Goal: Information Seeking & Learning: Stay updated

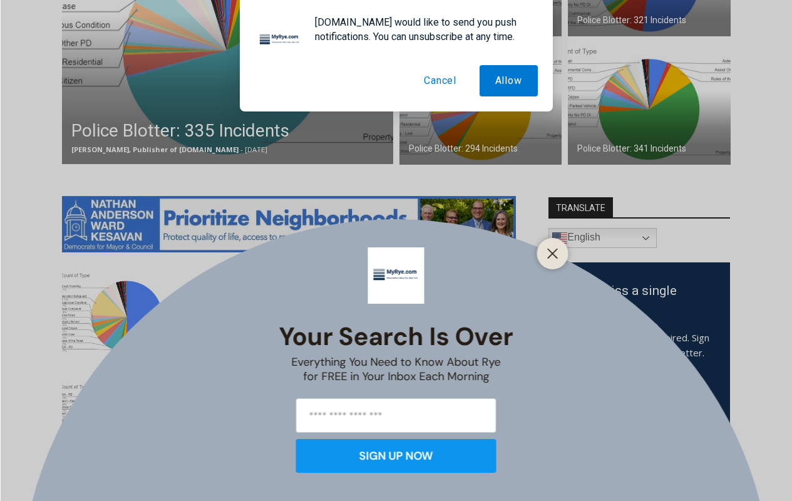
scroll to position [522, 0]
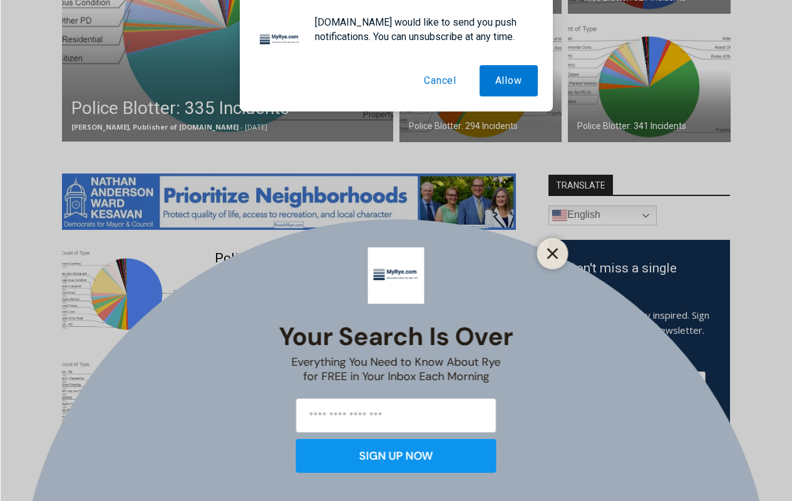
click at [559, 253] on button "Close" at bounding box center [553, 254] width 18 height 18
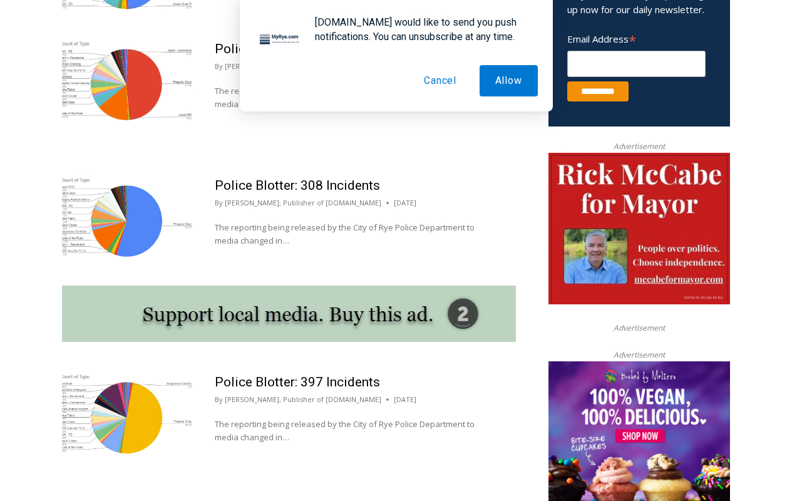
scroll to position [849, 0]
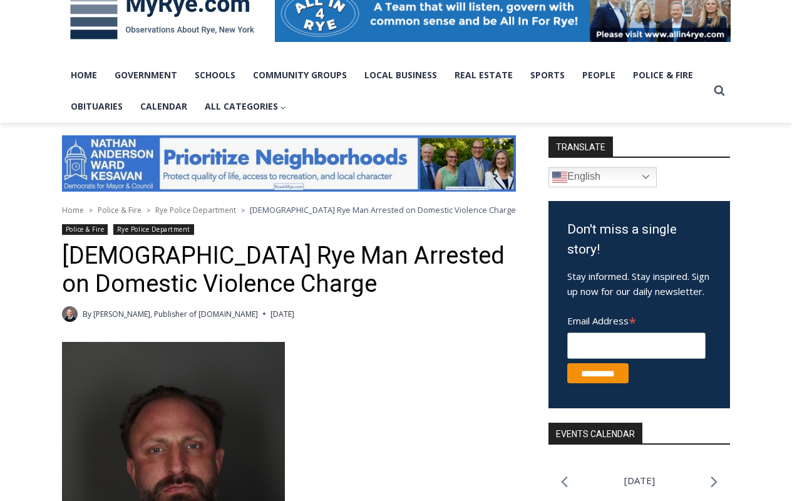
scroll to position [264, 0]
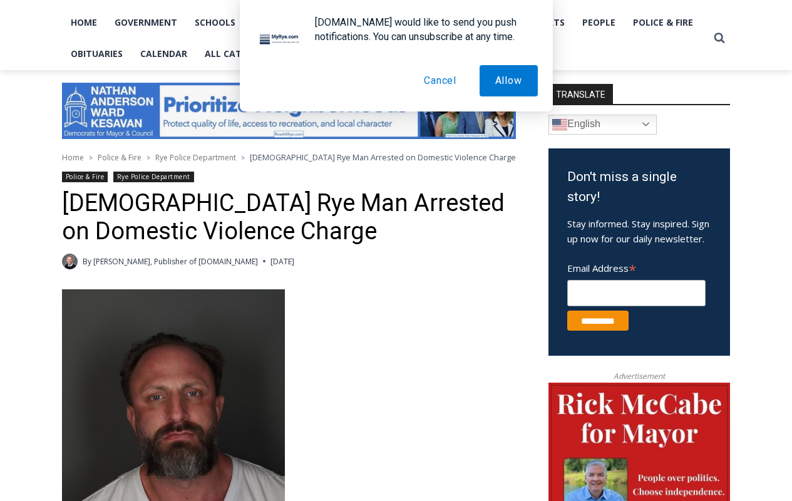
click at [215, 153] on span "Rye Police Department" at bounding box center [195, 157] width 81 height 11
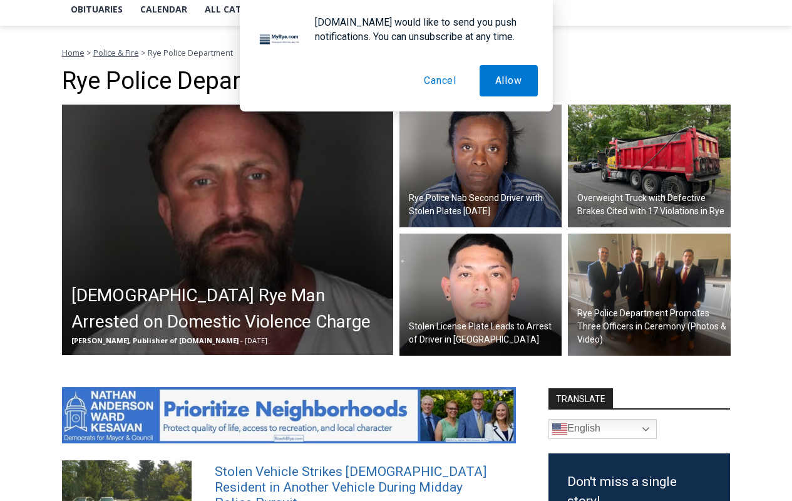
scroll to position [309, 0]
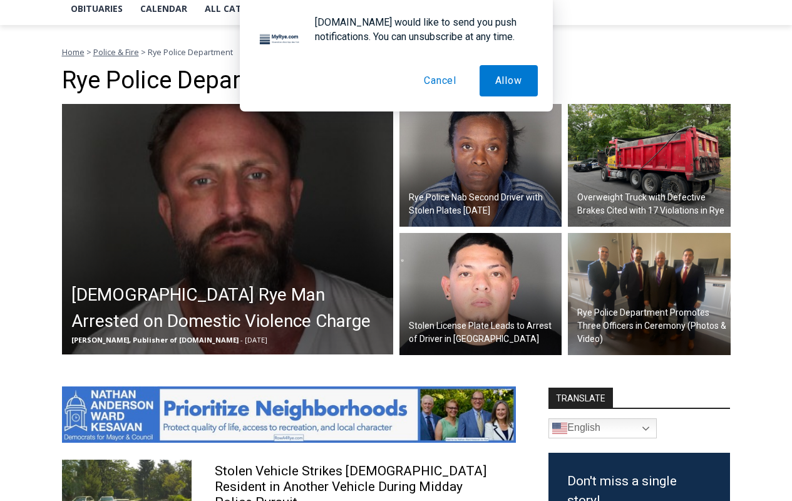
click at [433, 78] on button "Cancel" at bounding box center [440, 80] width 64 height 31
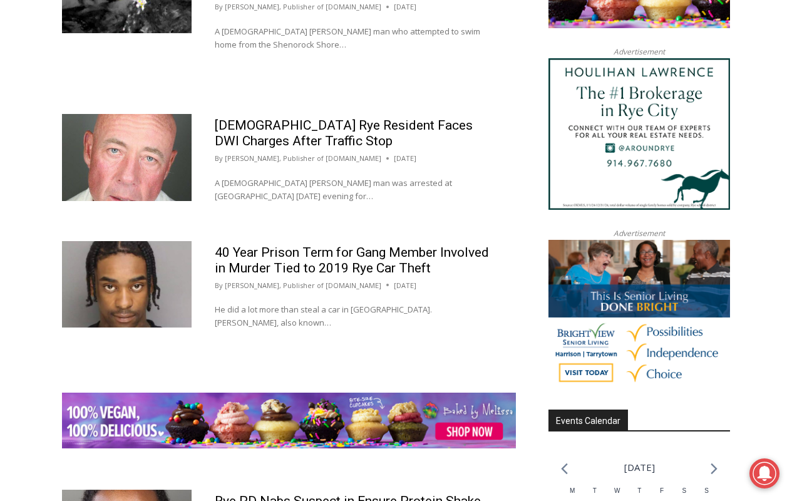
scroll to position [1328, 0]
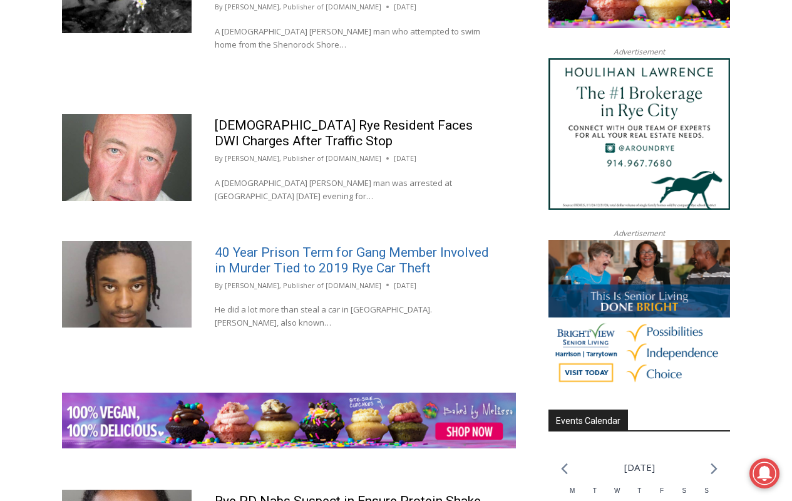
click at [381, 245] on link "40 Year Prison Term for Gang Member Involved in Murder Tied to 2019 Rye Car The…" at bounding box center [352, 260] width 274 height 31
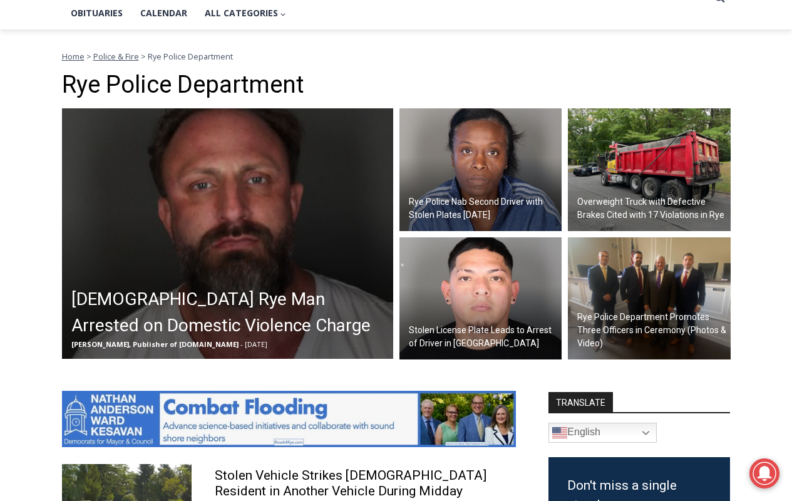
scroll to position [308, 0]
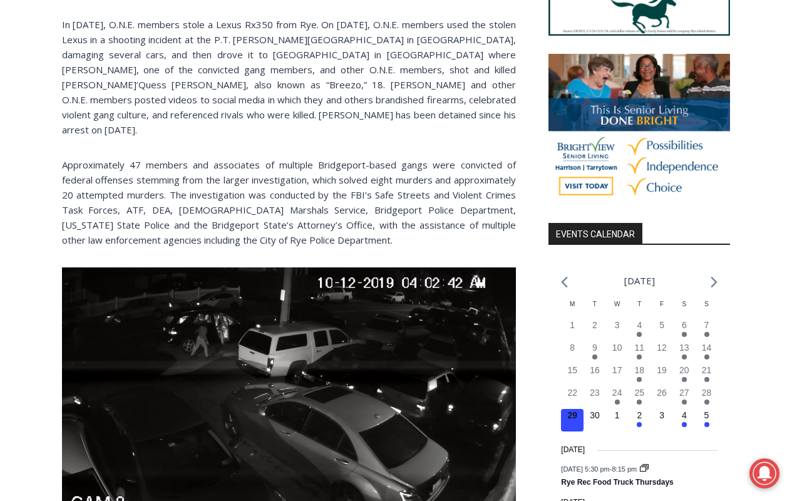
scroll to position [1089, 0]
